Goal: Find specific page/section: Find specific page/section

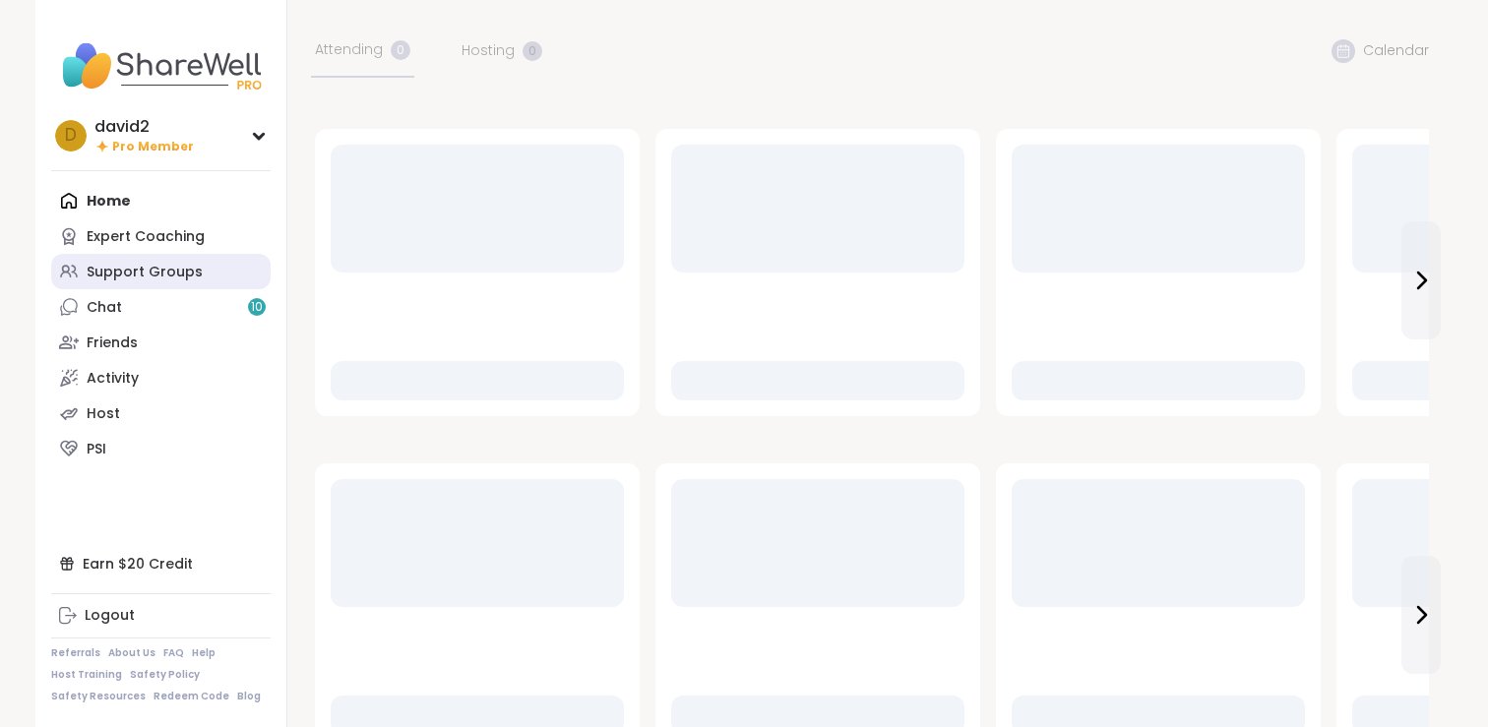
click at [153, 261] on link "Support Groups" at bounding box center [161, 271] width 220 height 35
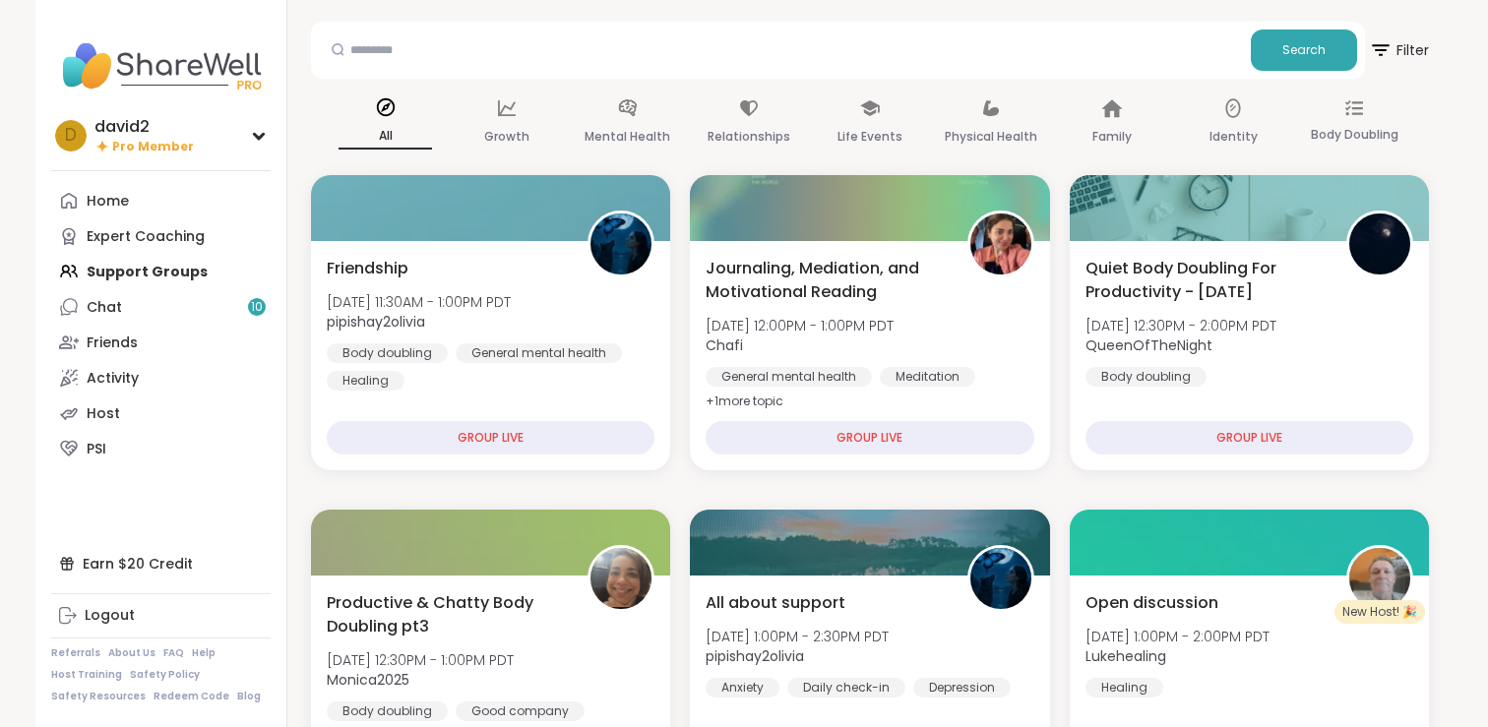
scroll to position [105, 0]
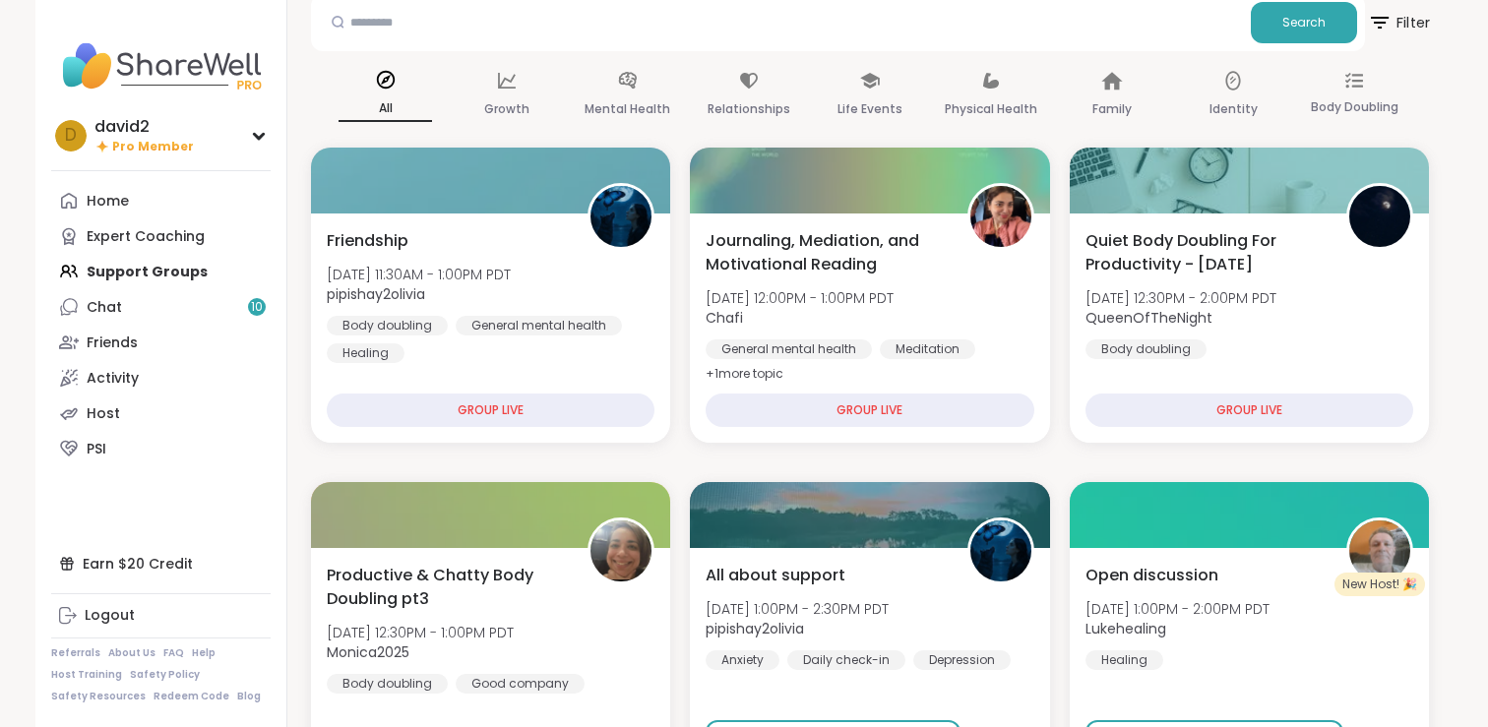
click at [1408, 31] on span "Filter" at bounding box center [1398, 22] width 63 height 49
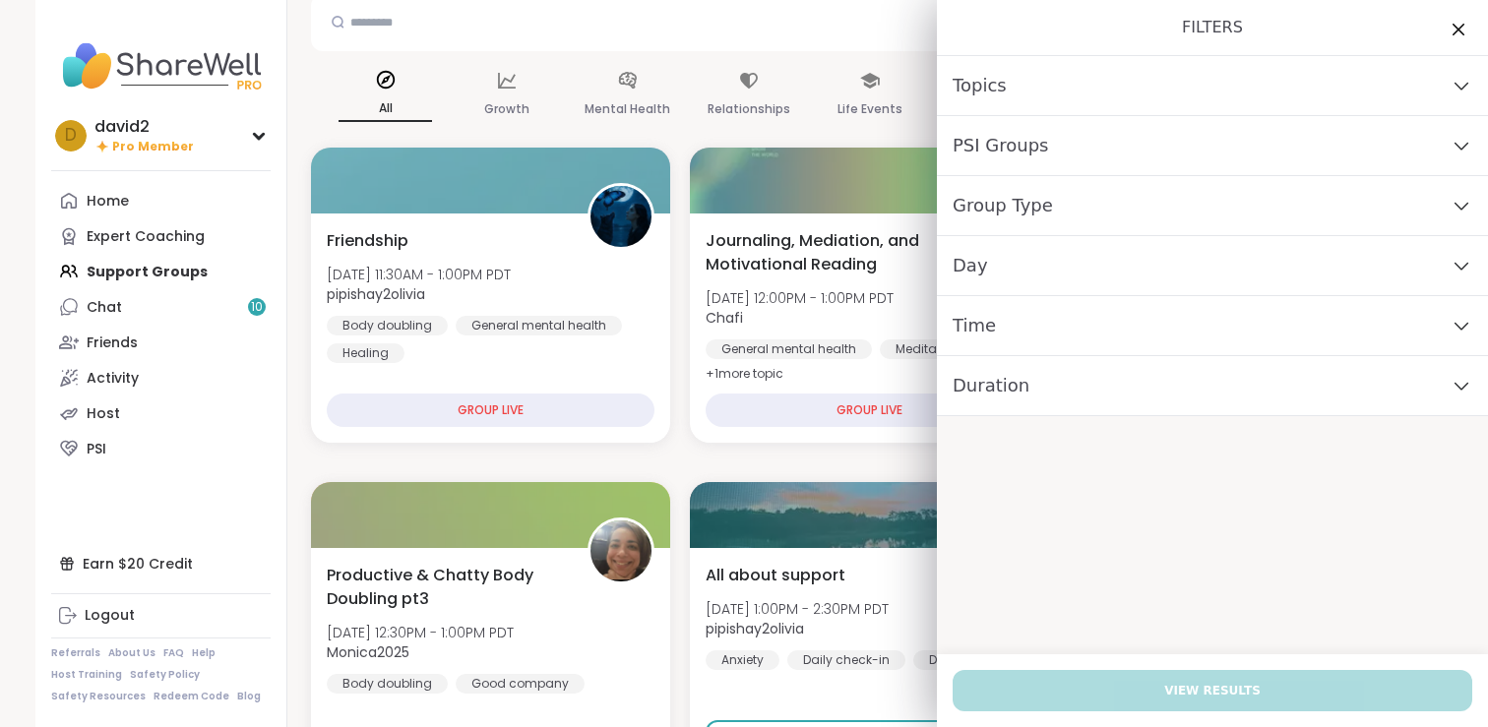
click at [1112, 199] on div "Group Type" at bounding box center [1212, 206] width 551 height 60
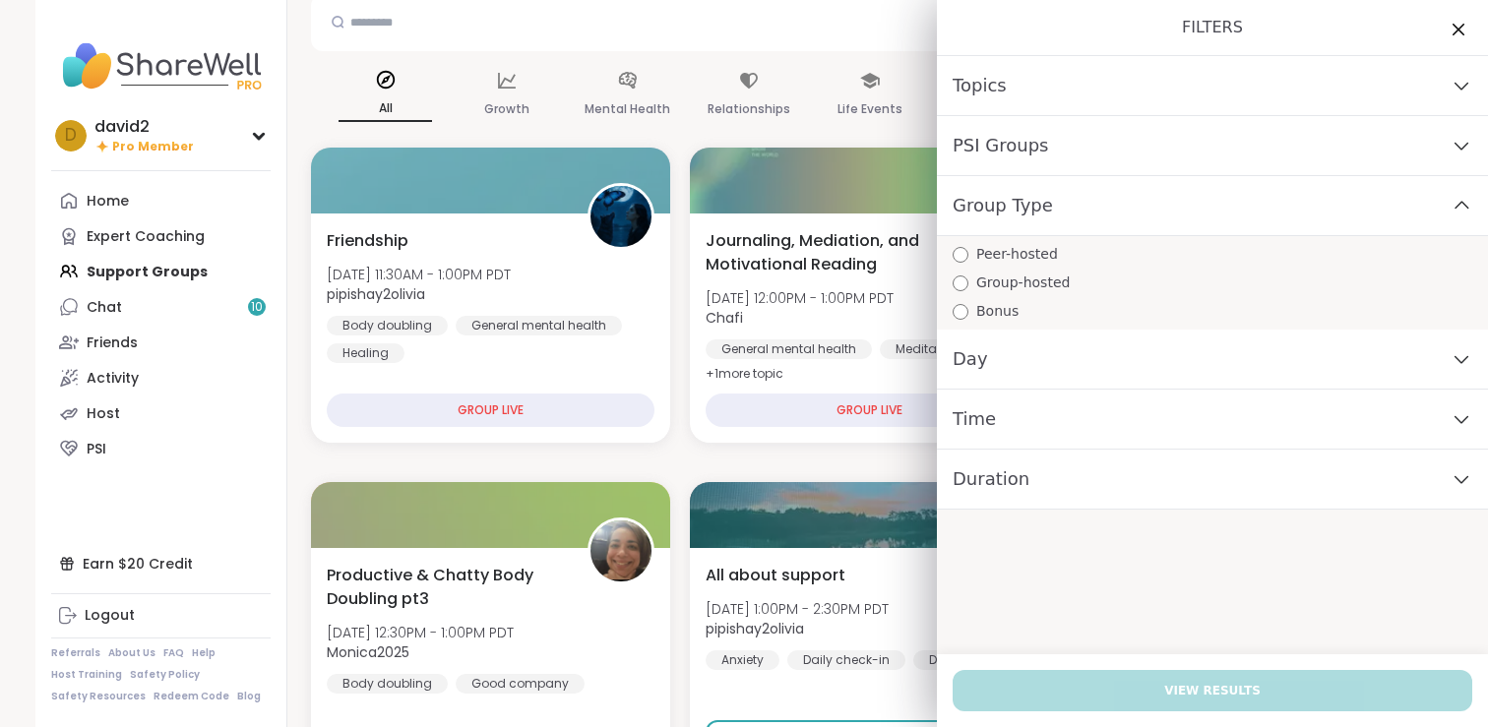
click at [1077, 86] on div "Topics" at bounding box center [1212, 86] width 551 height 60
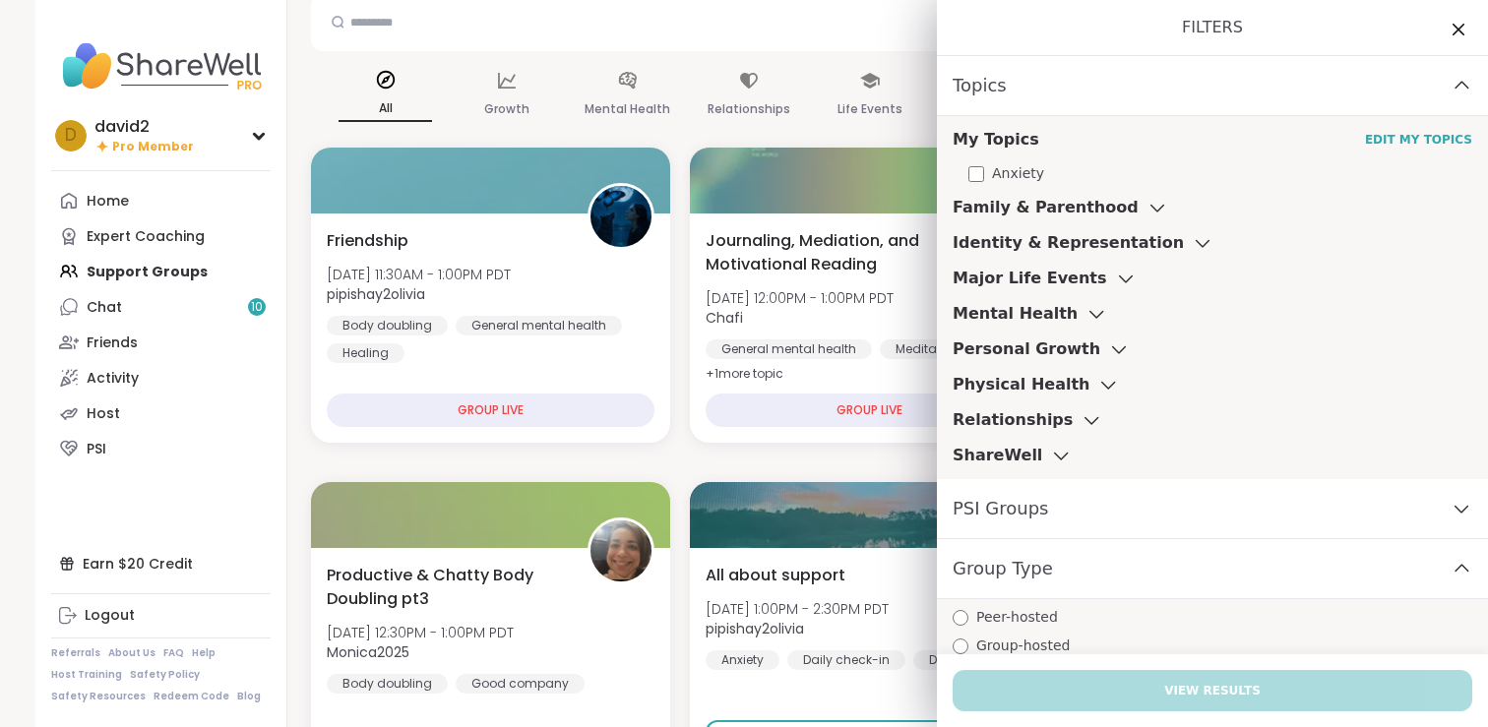
click at [1016, 455] on h3 "ShareWell" at bounding box center [998, 456] width 90 height 24
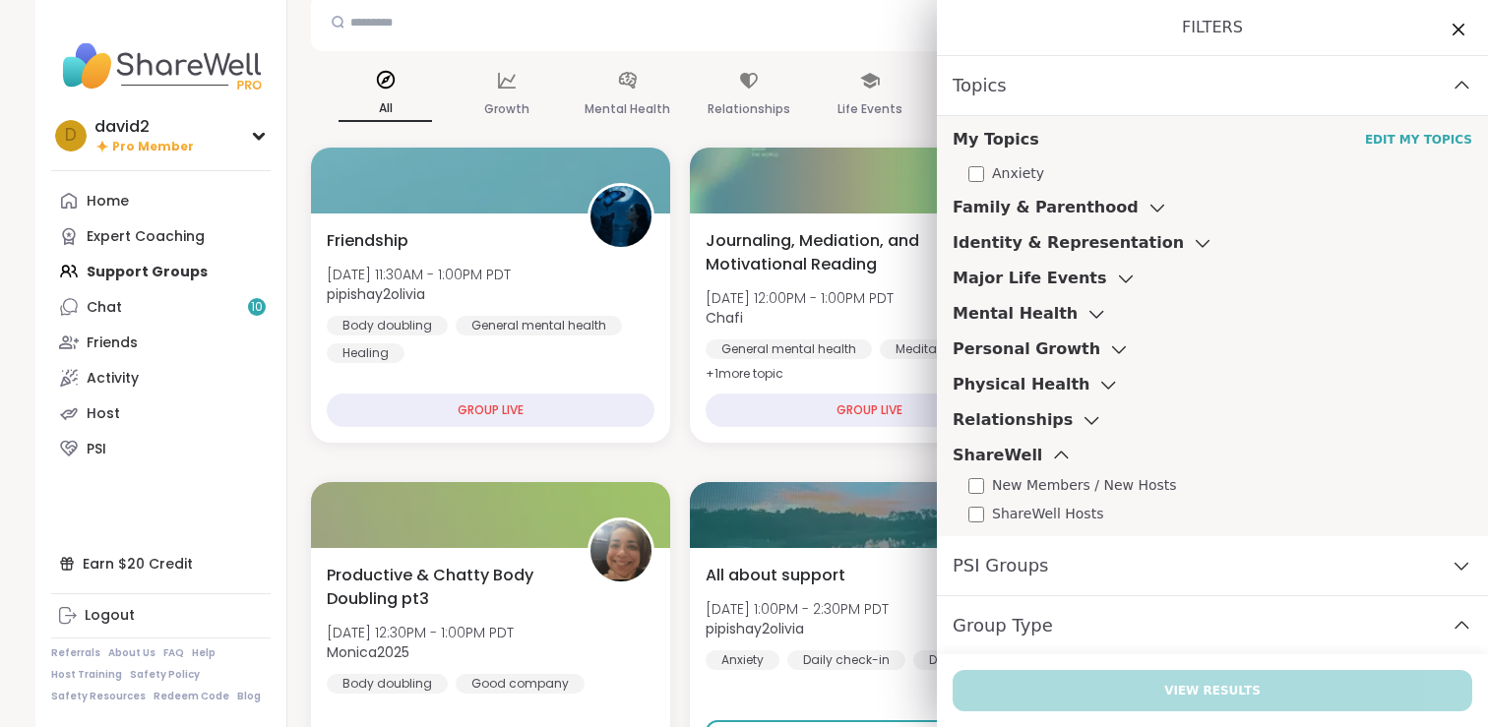
click at [1024, 483] on span "New Members / New Hosts" at bounding box center [1084, 485] width 185 height 21
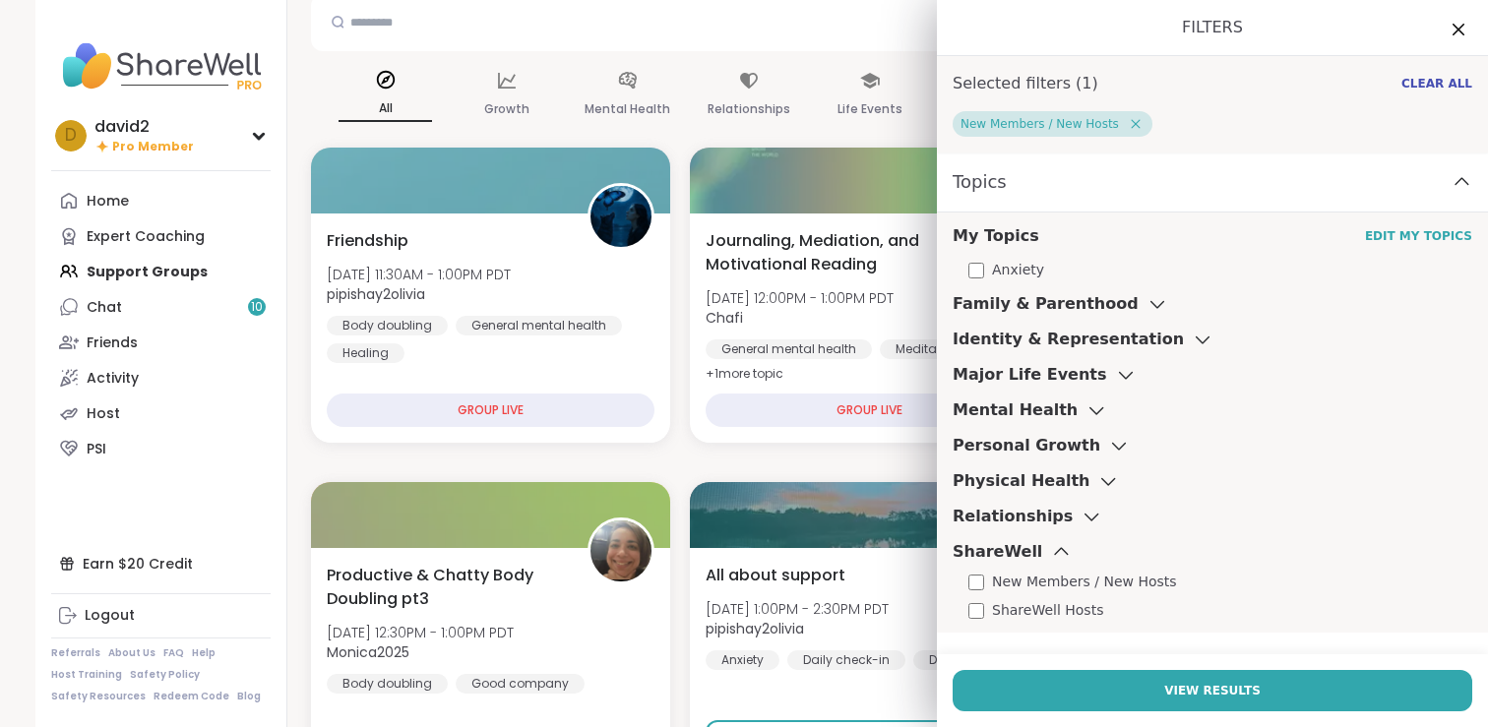
click at [1024, 506] on h3 "Relationships" at bounding box center [1013, 517] width 120 height 24
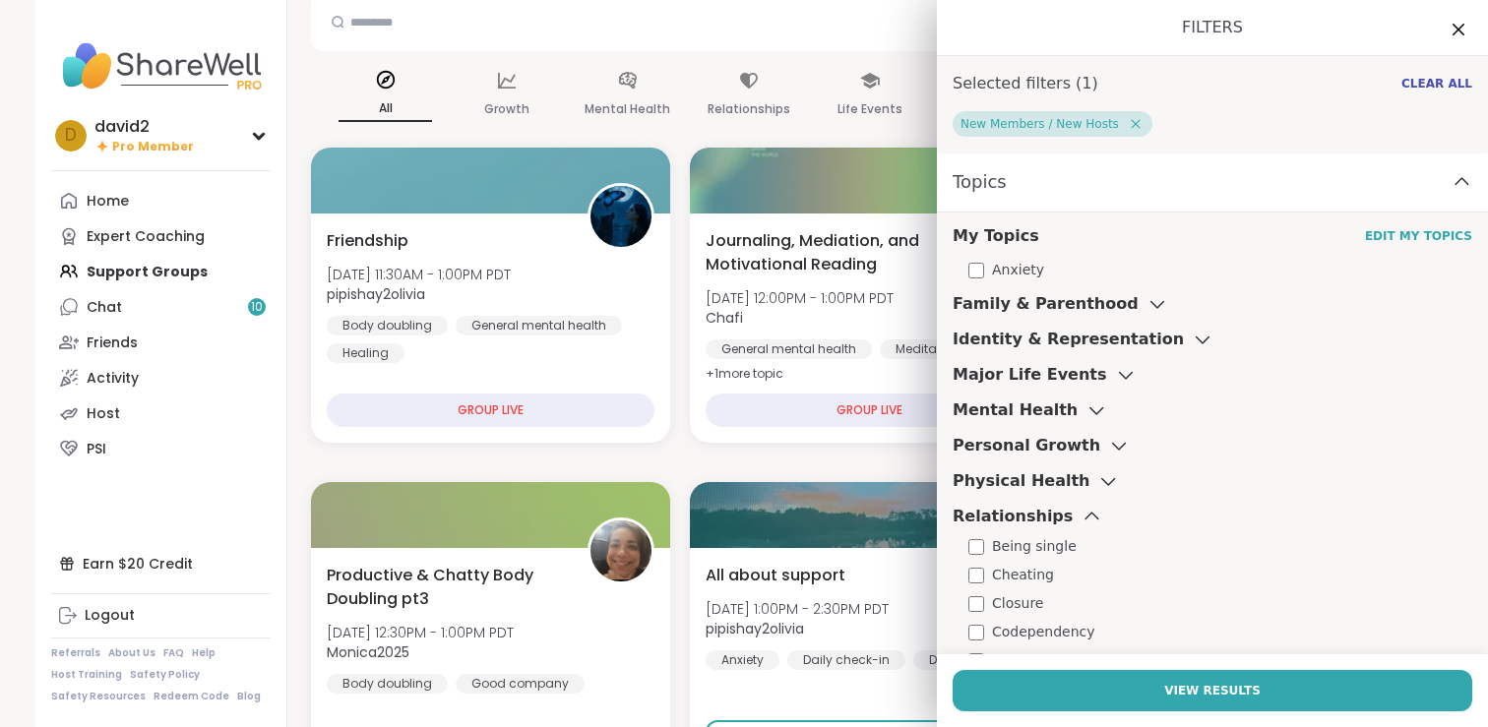
click at [1008, 519] on h3 "Relationships" at bounding box center [1013, 517] width 120 height 24
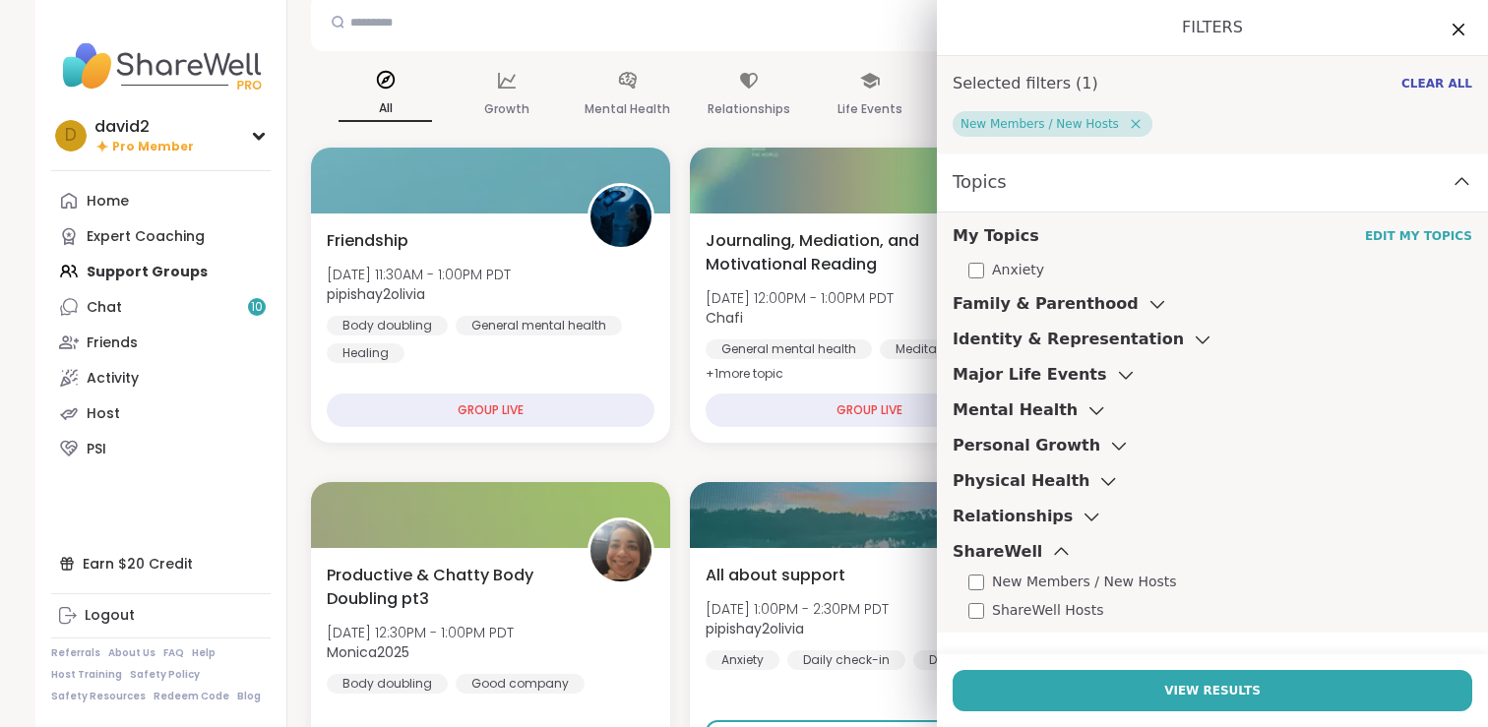
click at [986, 617] on div "ShareWell Hosts" at bounding box center [1221, 610] width 504 height 21
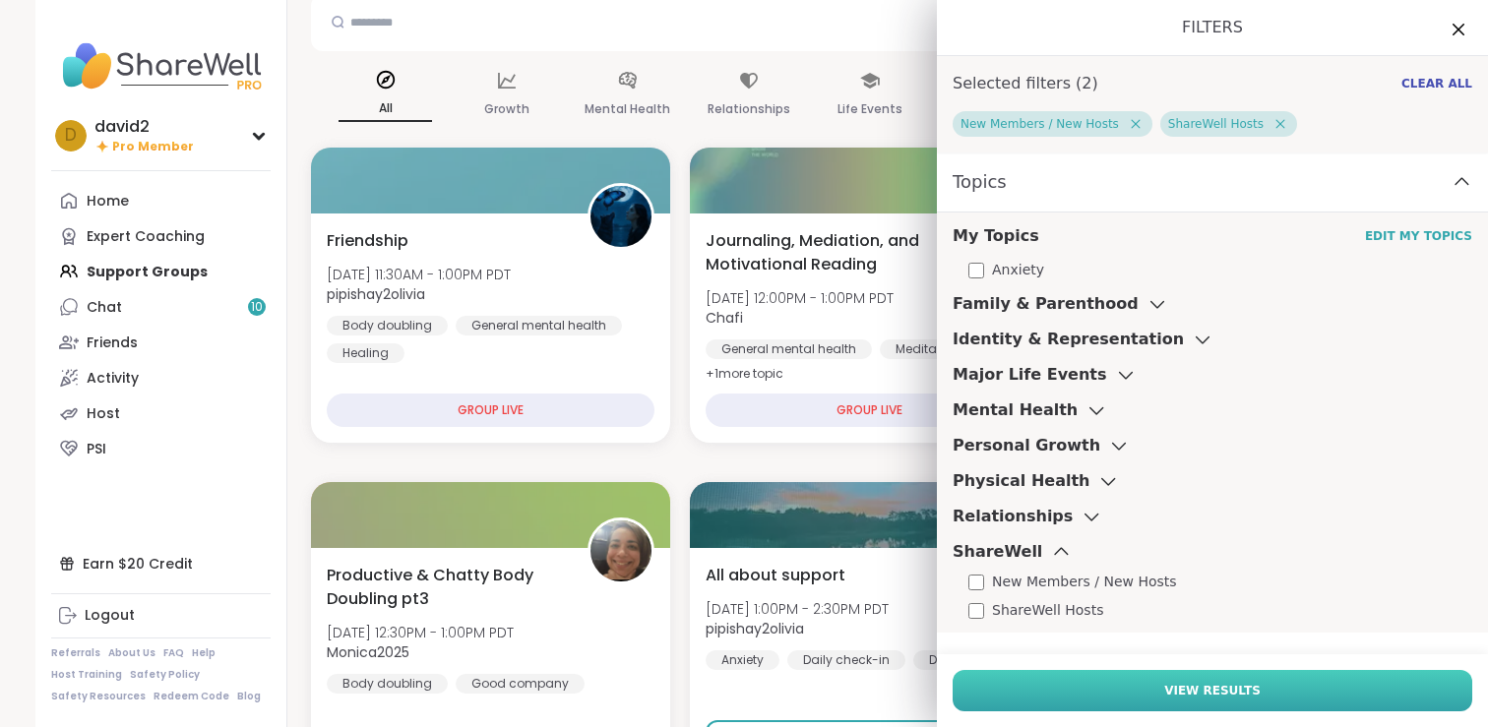
click at [996, 695] on button "View Results" at bounding box center [1213, 690] width 520 height 41
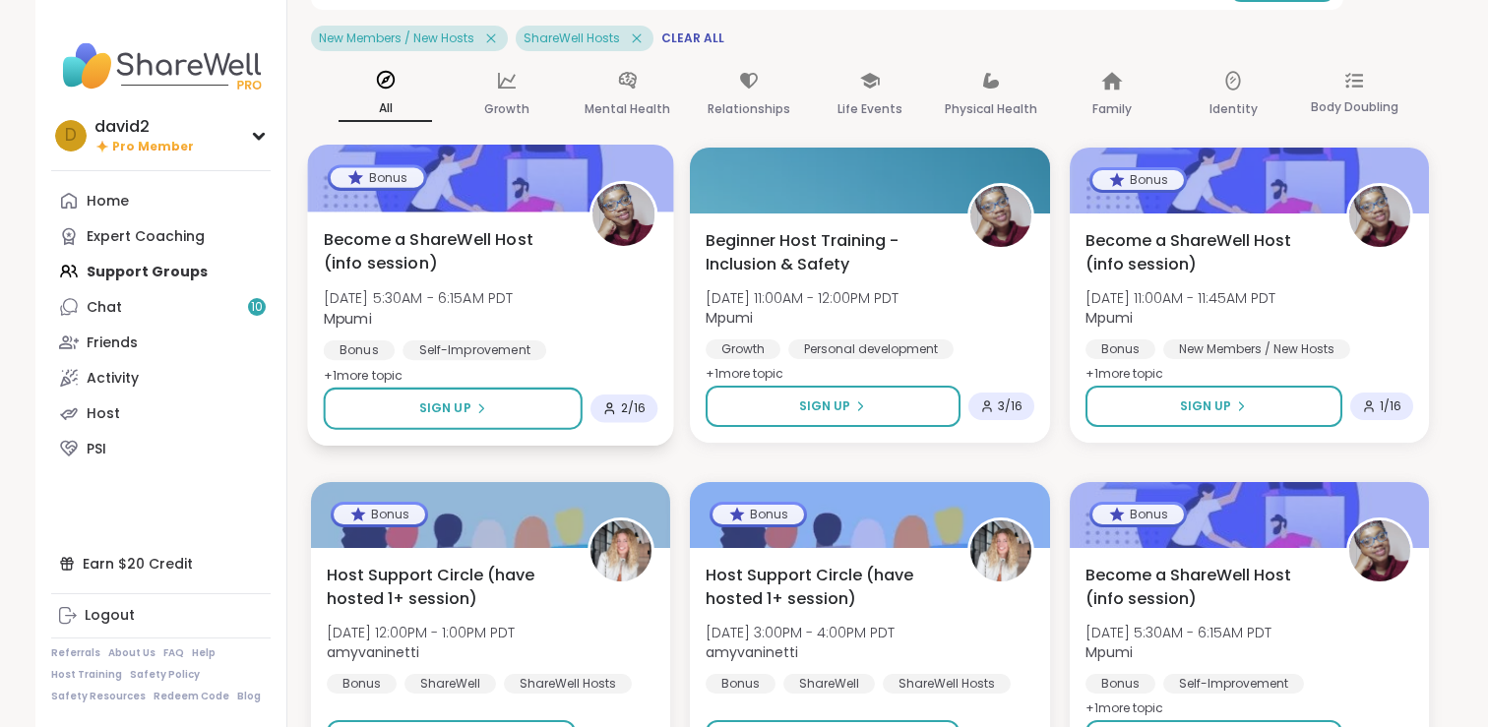
scroll to position [146, 0]
